Goal: Task Accomplishment & Management: Use online tool/utility

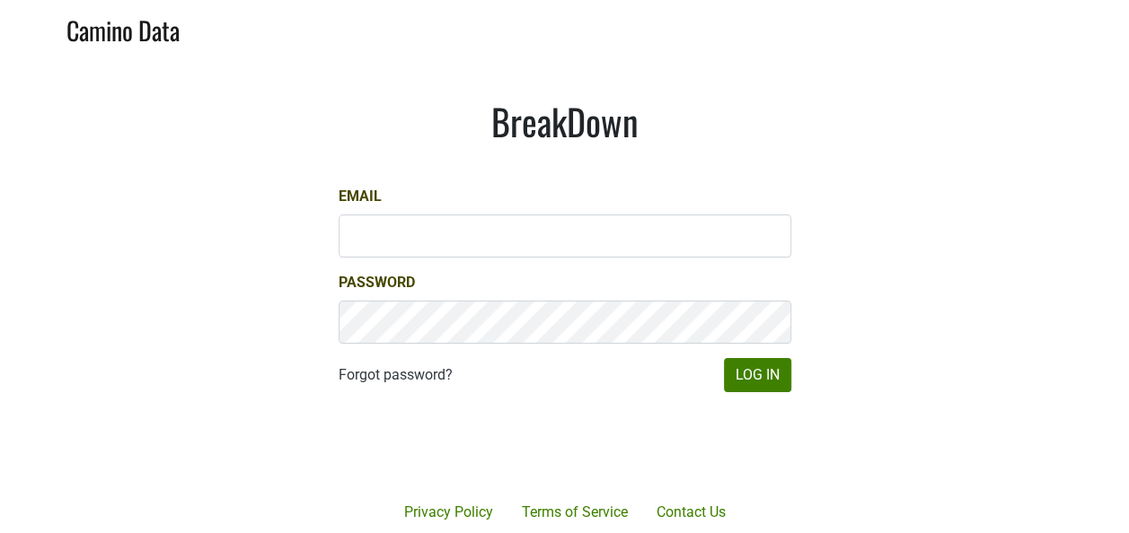
click at [793, 391] on div at bounding box center [630, 446] width 368 height 205
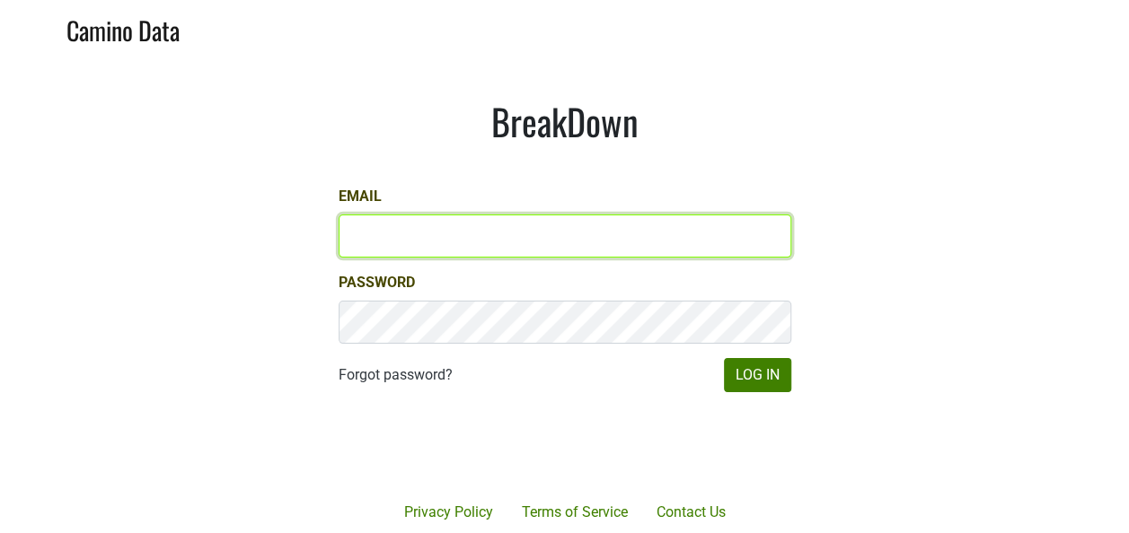
click at [551, 251] on input "Email" at bounding box center [565, 236] width 453 height 43
type input "kbrysonusvi@yahoo.com"
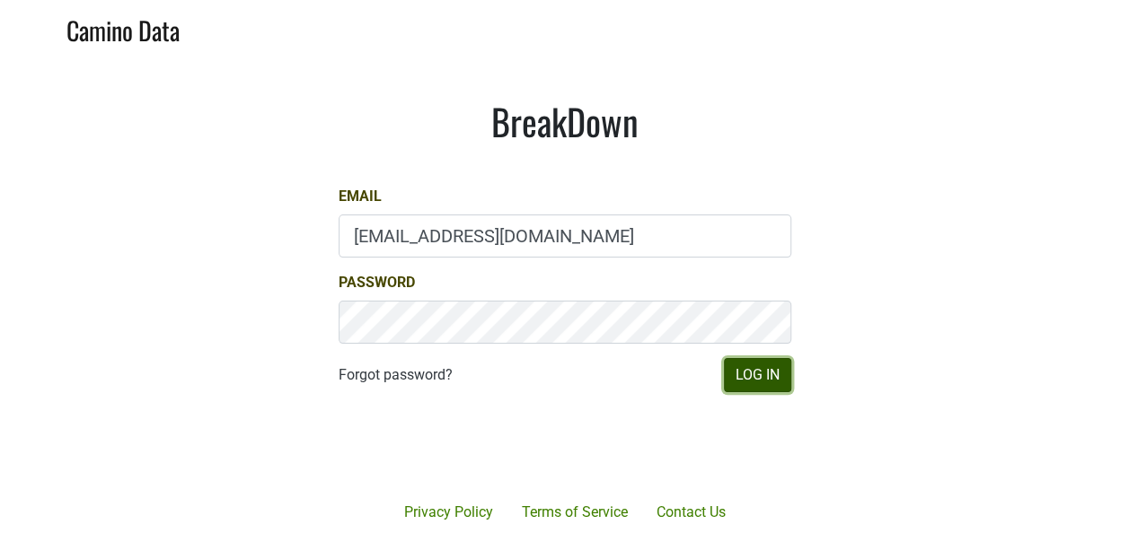
click at [743, 375] on button "Log In" at bounding box center [757, 375] width 67 height 34
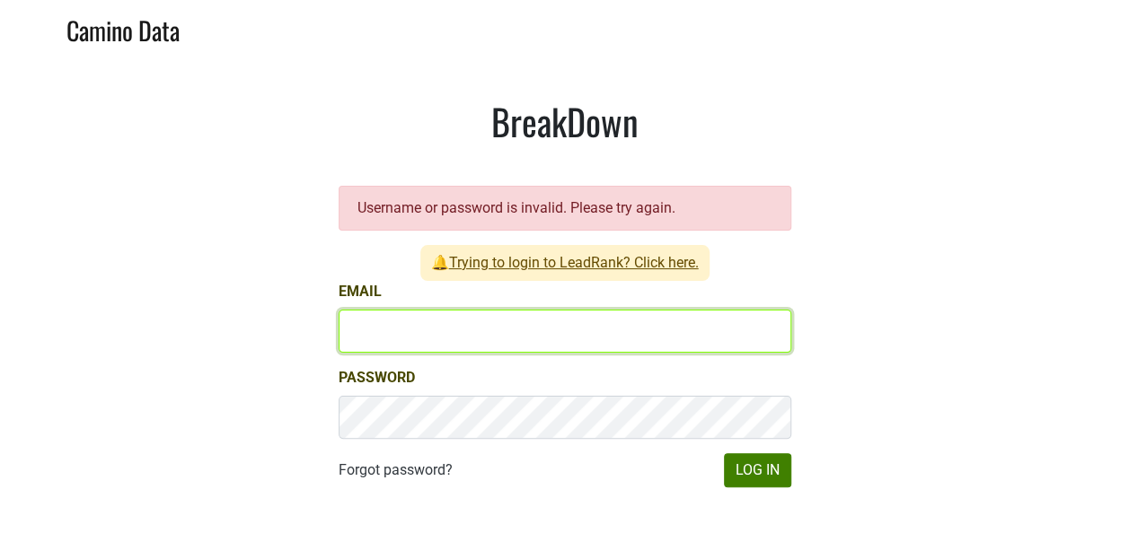
drag, startPoint x: 510, startPoint y: 343, endPoint x: 519, endPoint y: 339, distance: 10.0
click at [515, 340] on input "Email" at bounding box center [565, 331] width 453 height 43
type input "keith@poggiocosta.com"
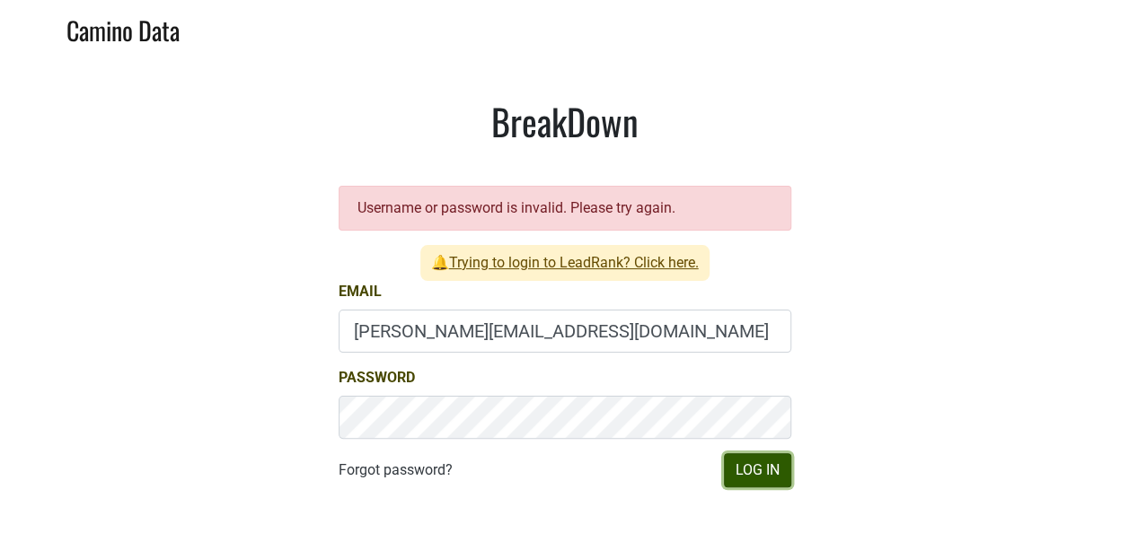
click at [740, 477] on button "Log In" at bounding box center [757, 470] width 67 height 34
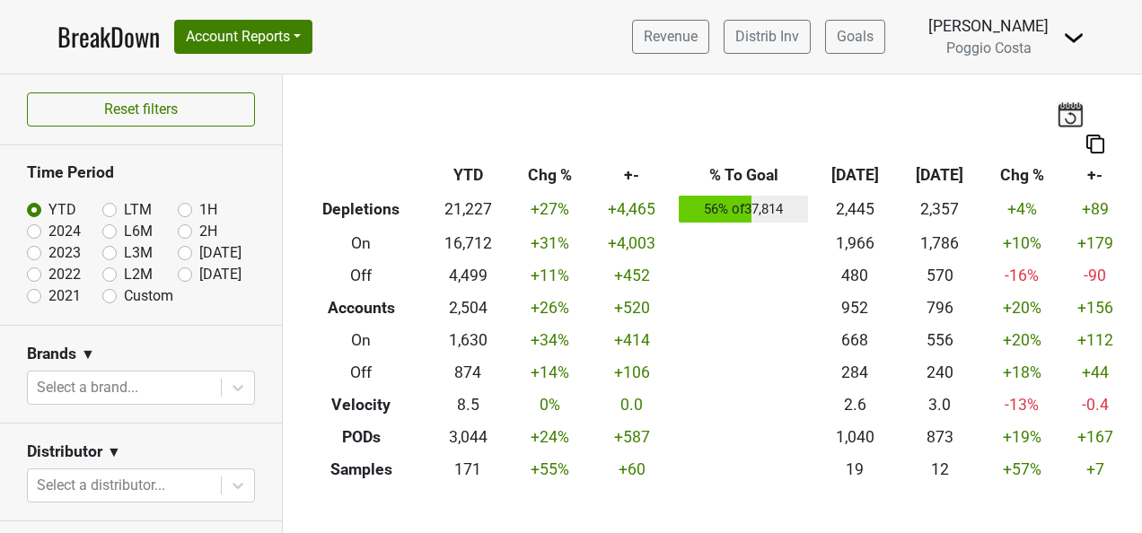
click at [199, 247] on label "Aug '25" at bounding box center [220, 253] width 42 height 22
click at [178, 247] on input "Aug '25" at bounding box center [214, 251] width 72 height 18
radio input "true"
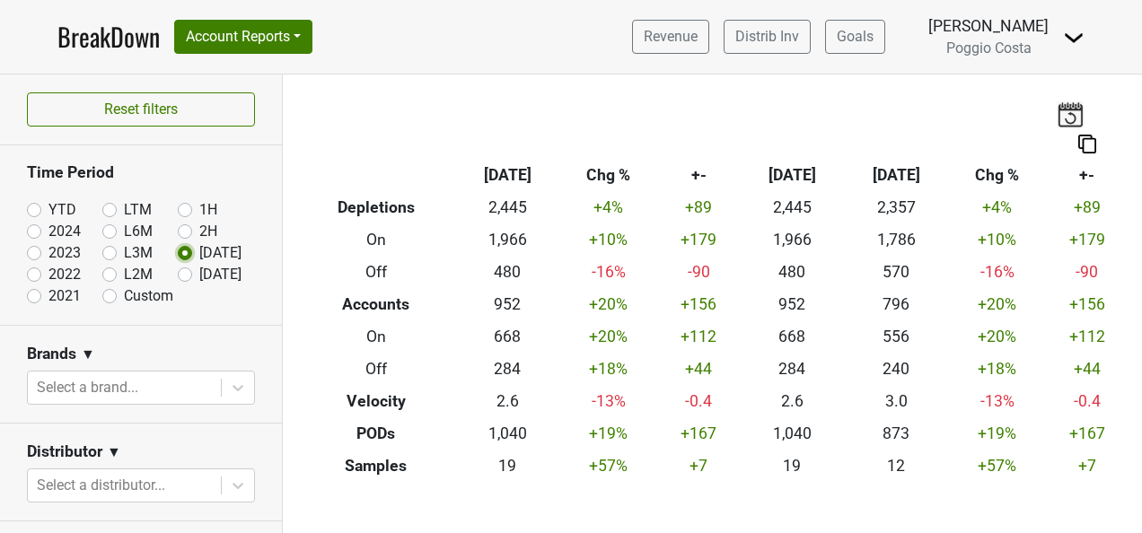
scroll to position [90, 0]
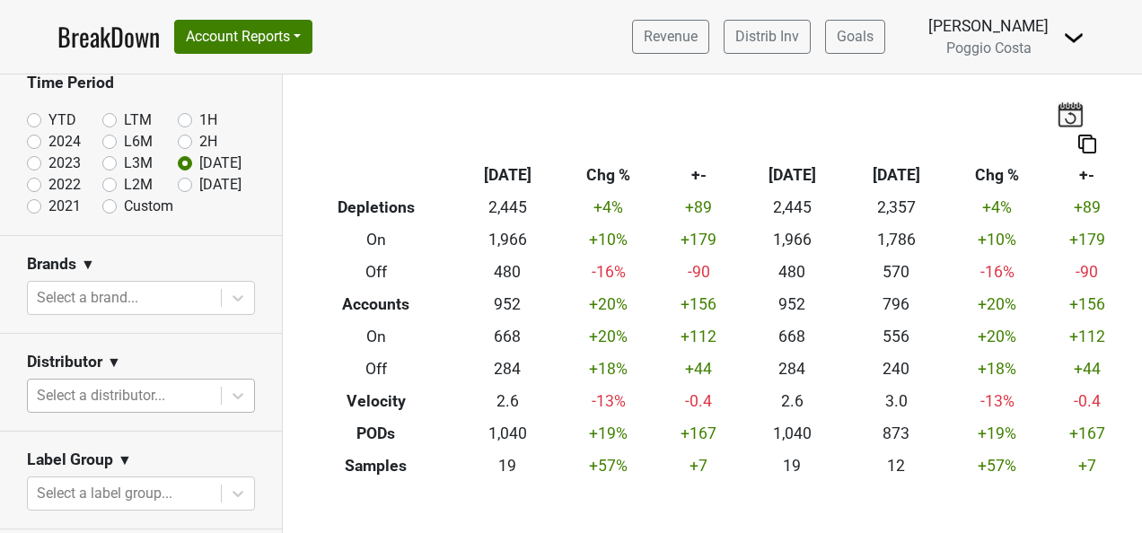
click at [154, 399] on body "BreakDown Account Reports SuperRanker Map Award Progress Chain Compliance CRM N…" at bounding box center [571, 266] width 1142 height 533
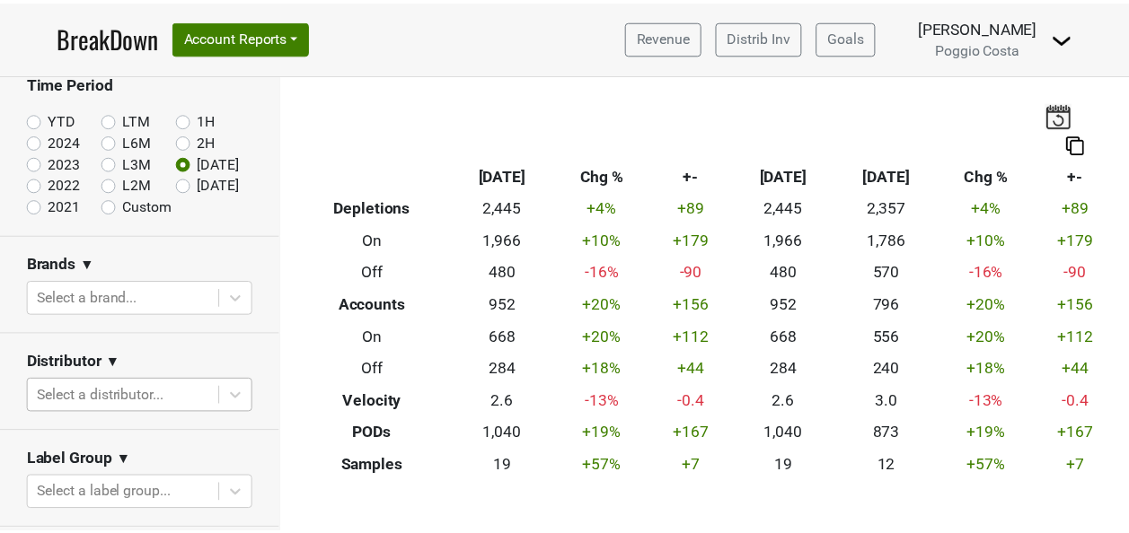
scroll to position [154, 0]
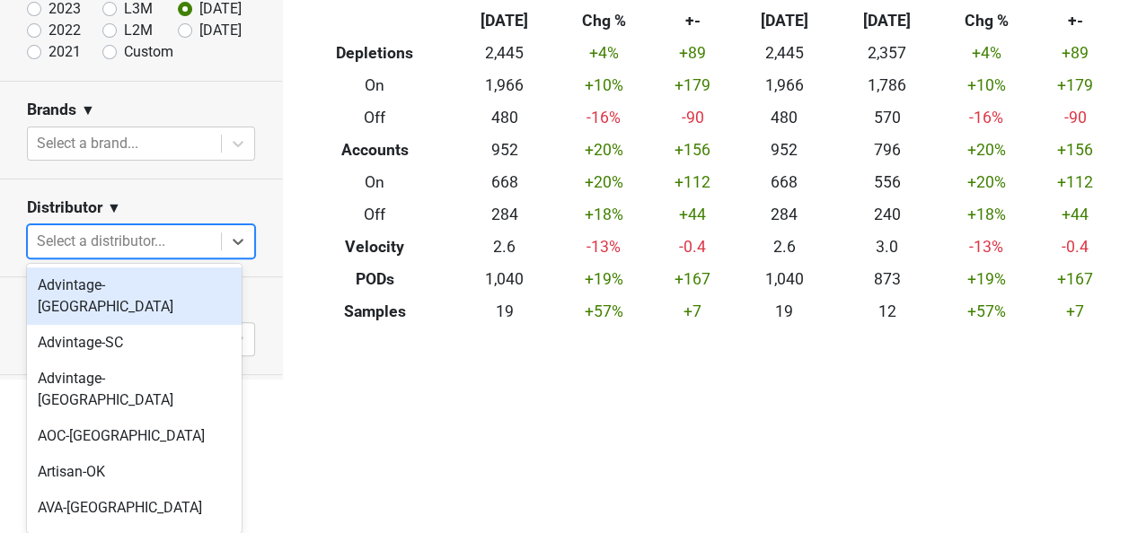
click at [136, 296] on div "Advintage-NC" at bounding box center [134, 296] width 215 height 57
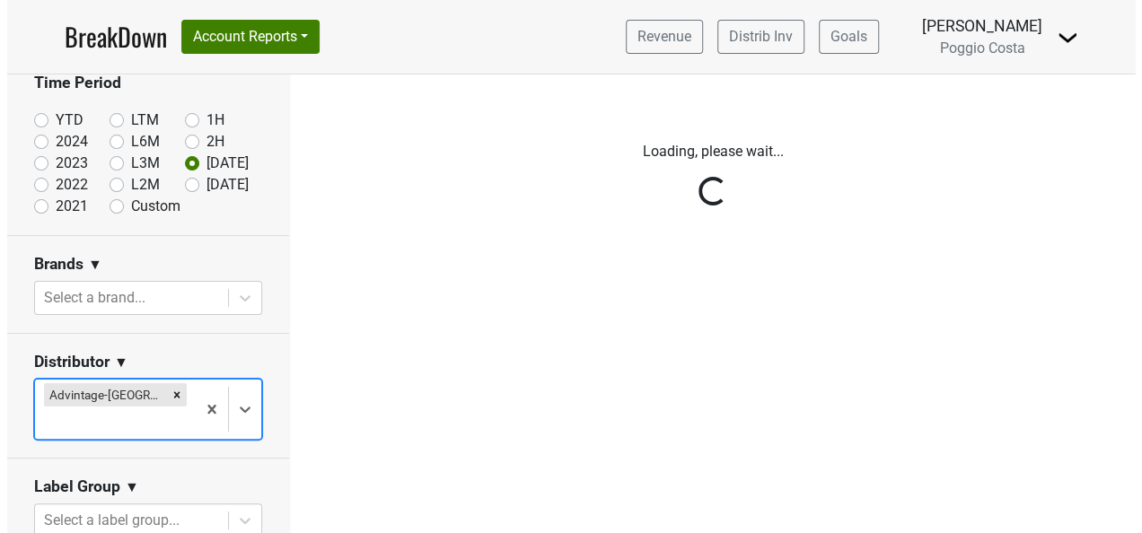
scroll to position [0, 0]
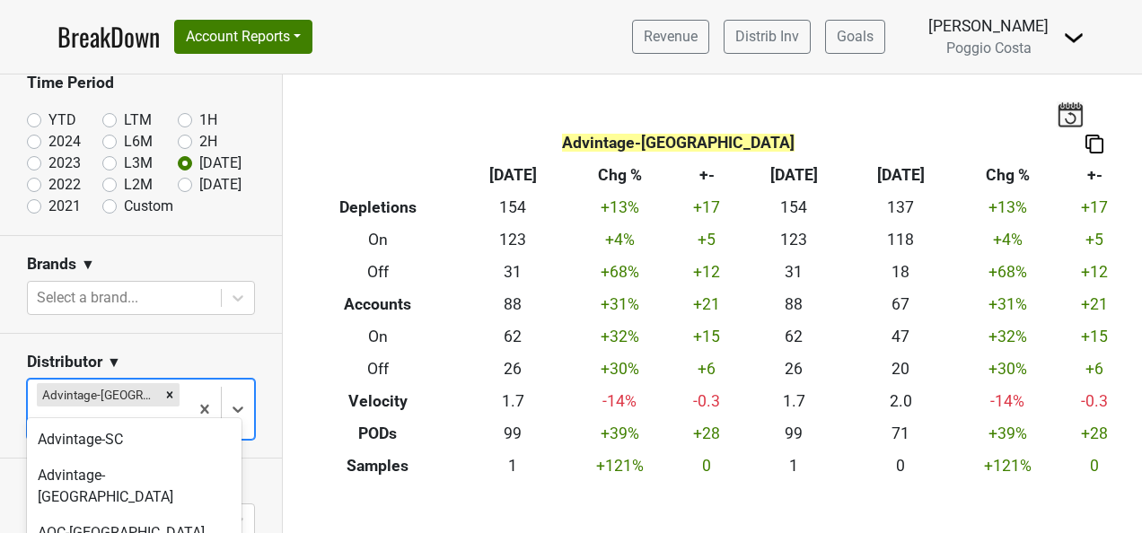
click at [152, 400] on body "BreakDown Account Reports SuperRanker Map Award Progress Chain Compliance CRM N…" at bounding box center [571, 266] width 1142 height 533
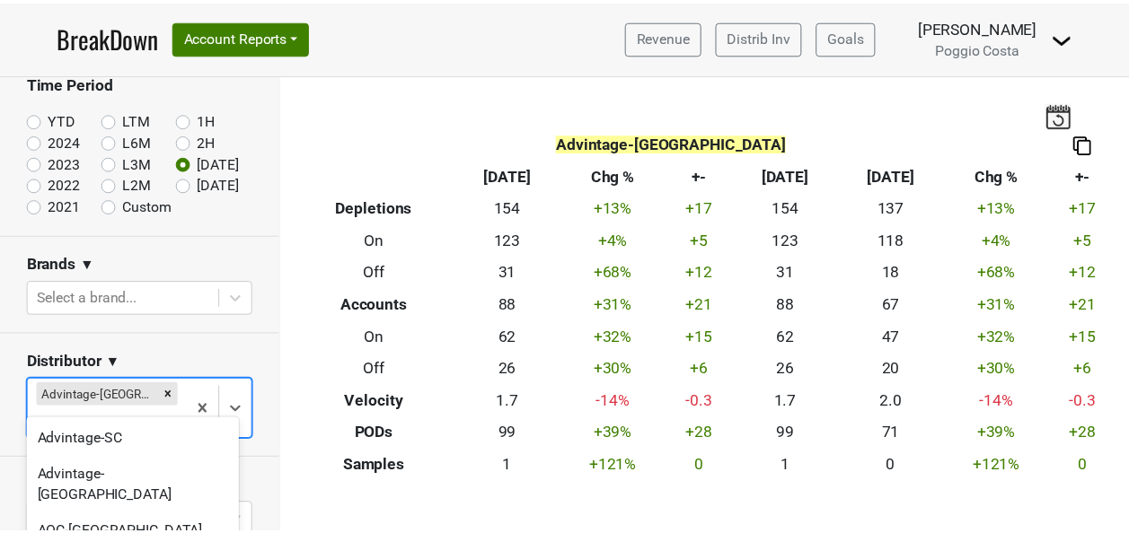
scroll to position [154, 0]
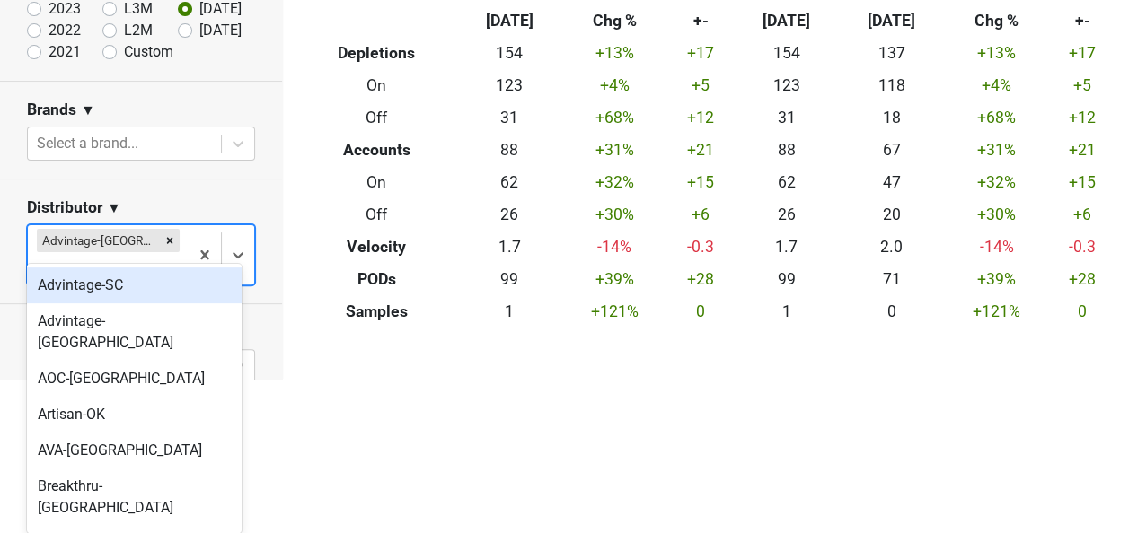
click at [139, 298] on div "Advintage-SC" at bounding box center [134, 286] width 215 height 36
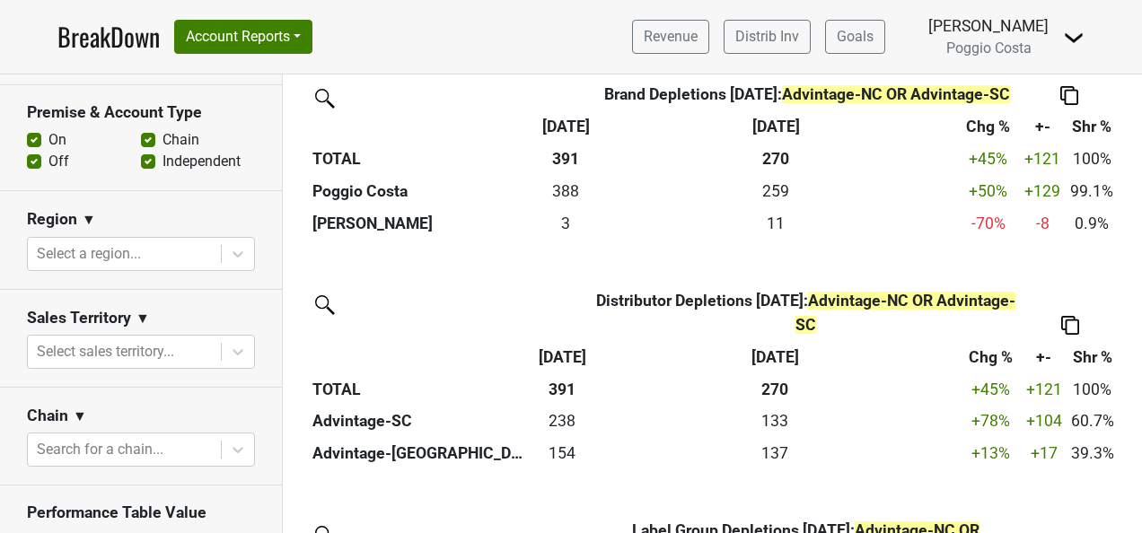
scroll to position [718, 0]
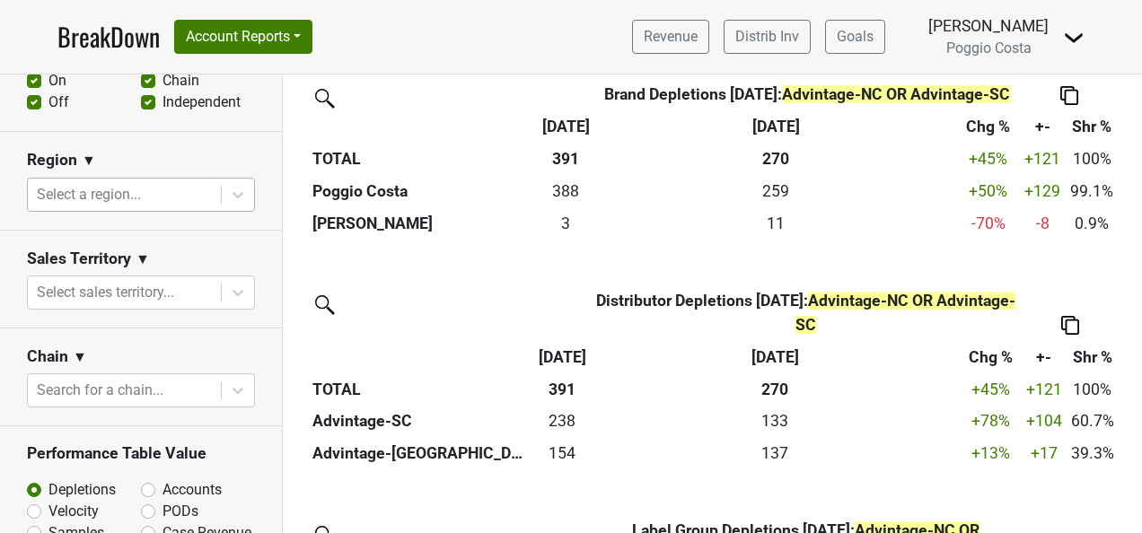
click at [154, 192] on div at bounding box center [124, 194] width 175 height 25
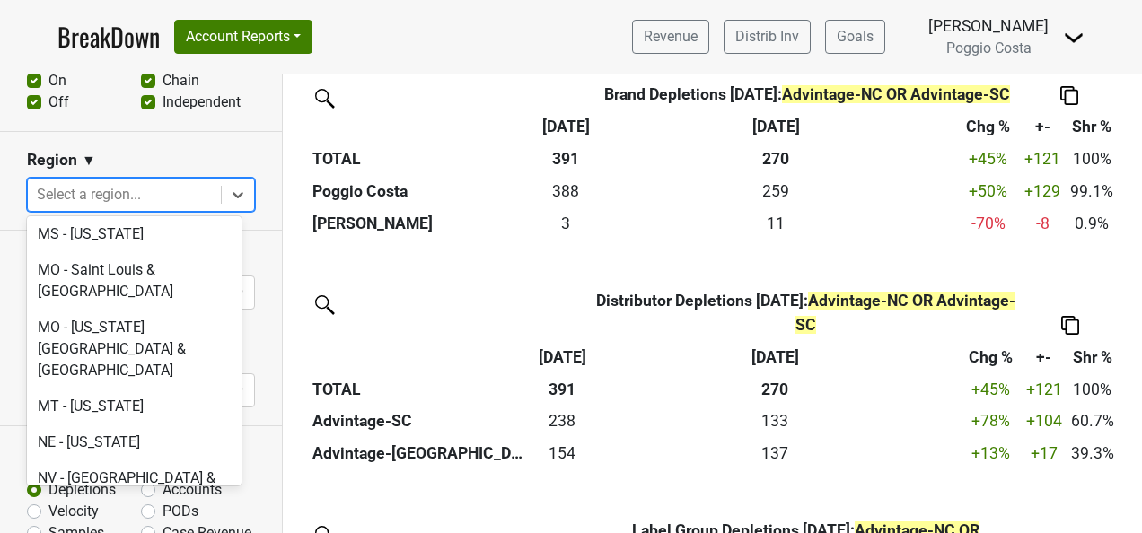
scroll to position [3681, 0]
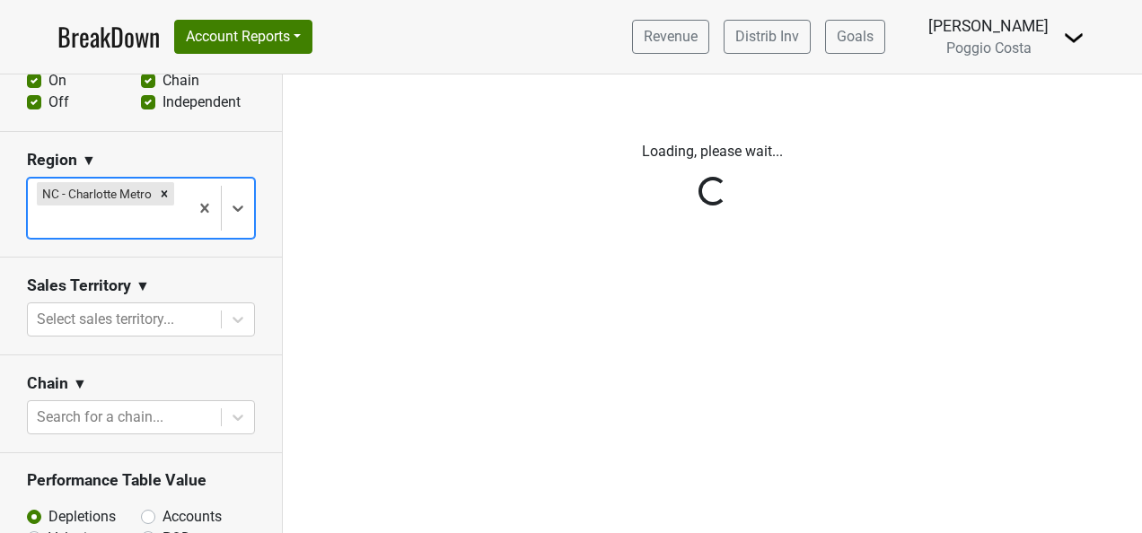
scroll to position [0, 0]
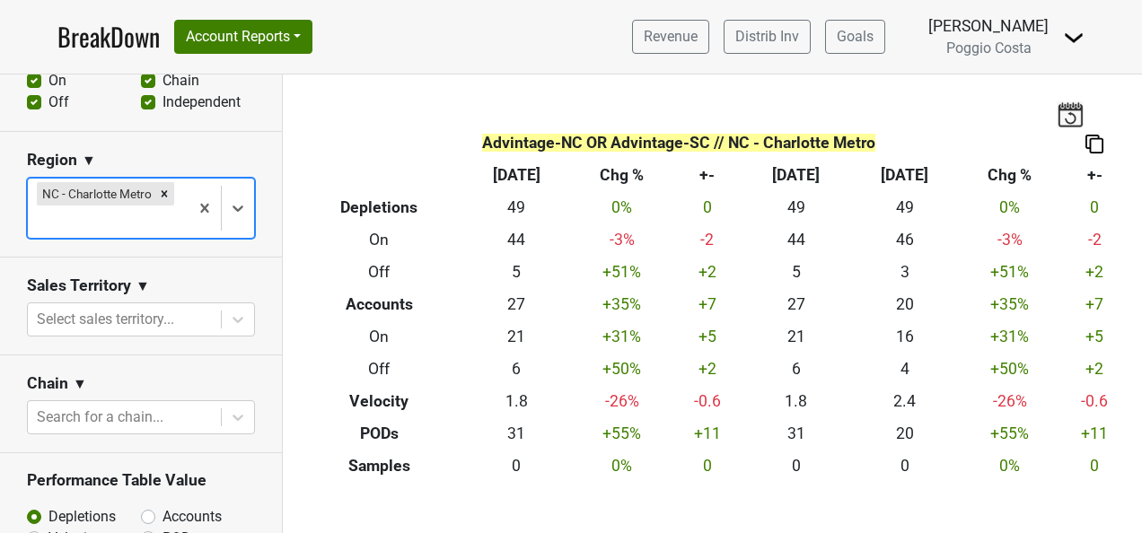
click at [157, 215] on div at bounding box center [108, 221] width 143 height 25
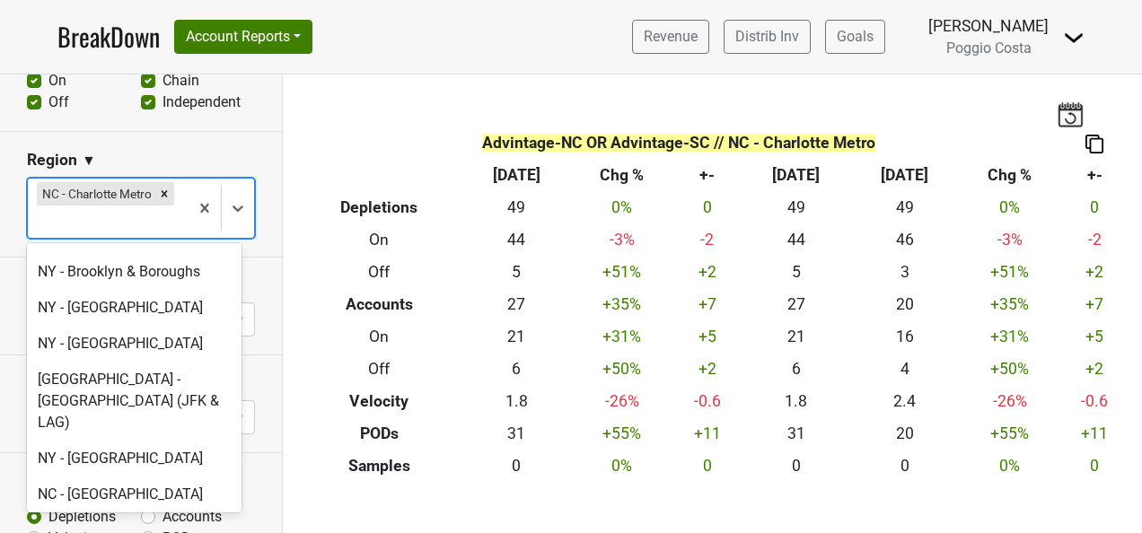
scroll to position [4220, 0]
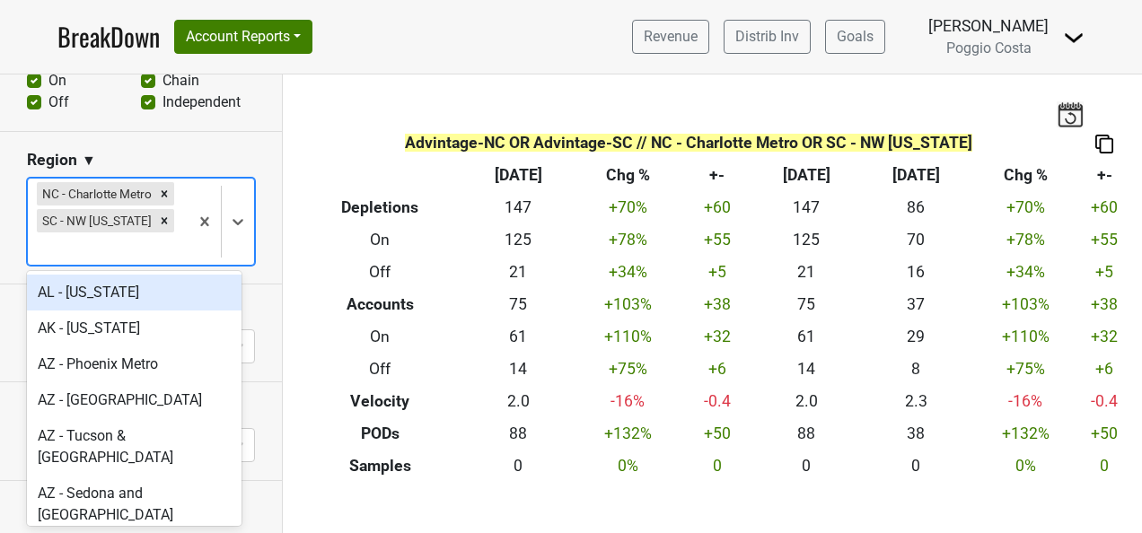
click at [127, 255] on div at bounding box center [108, 248] width 143 height 25
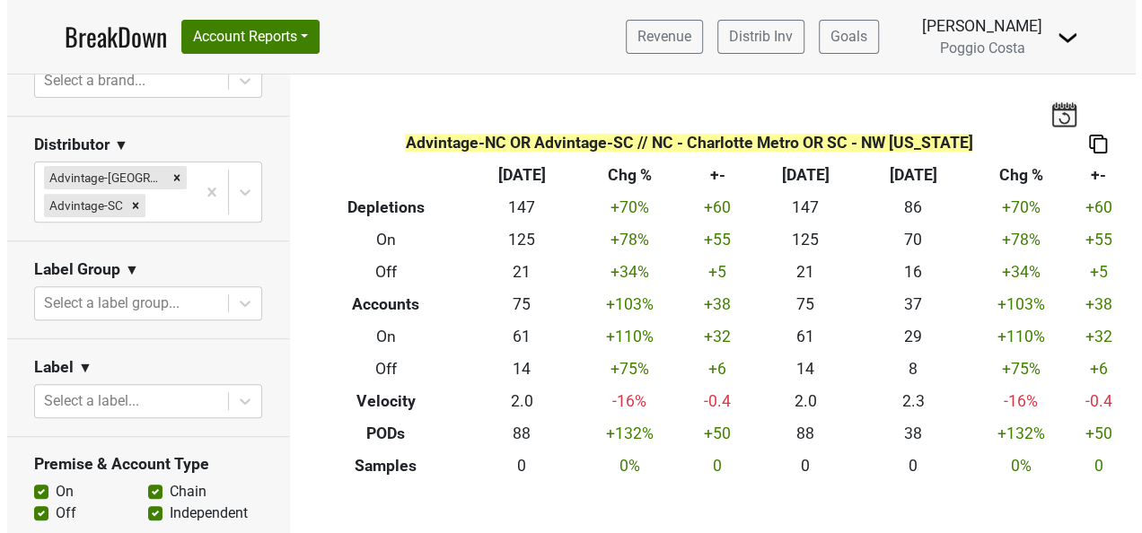
scroll to position [269, 0]
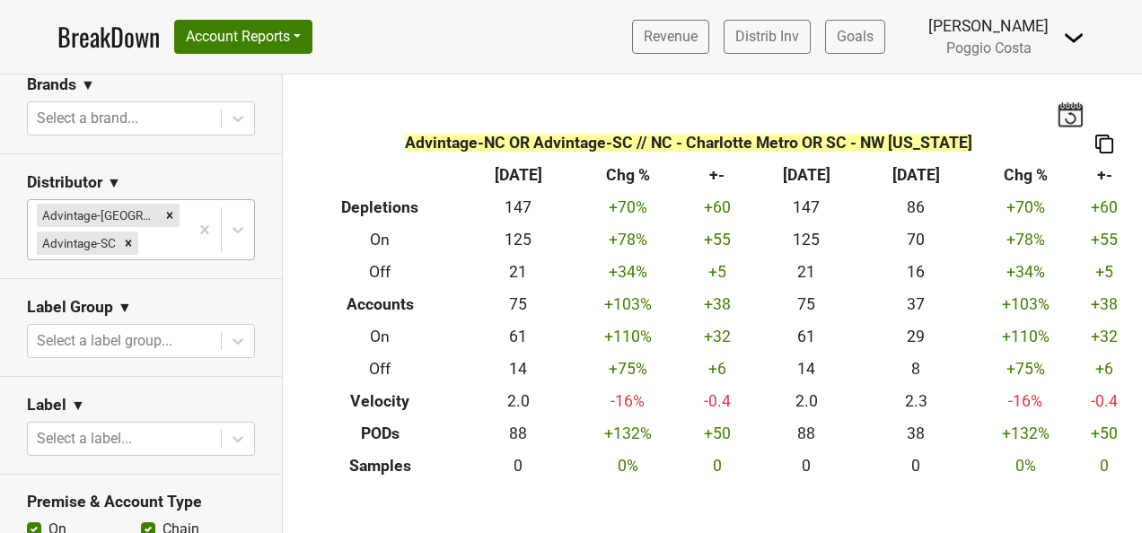
click at [161, 242] on div at bounding box center [161, 243] width 38 height 25
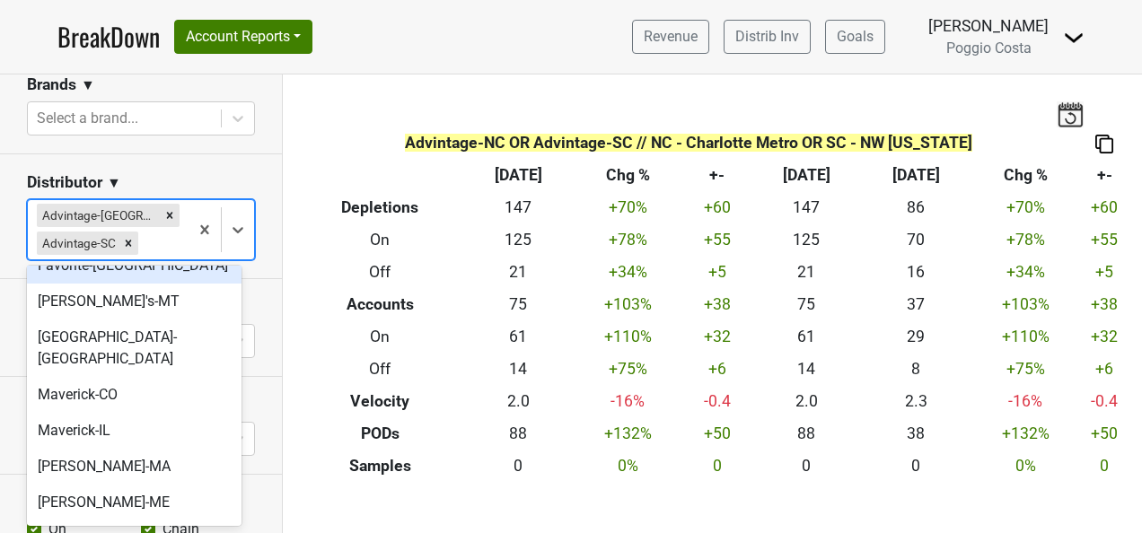
scroll to position [539, 0]
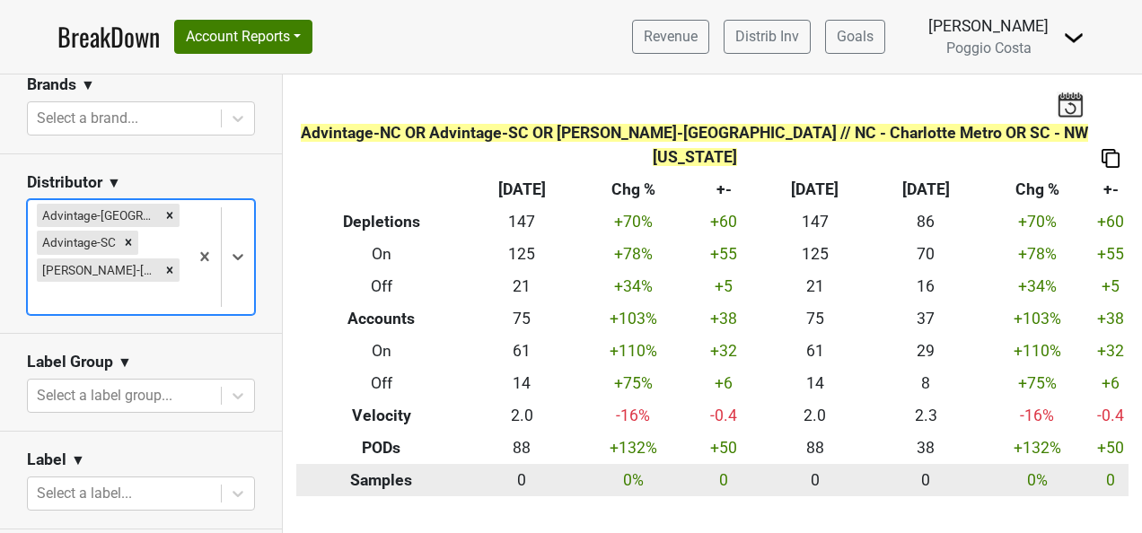
scroll to position [0, 0]
